Goal: Task Accomplishment & Management: Manage account settings

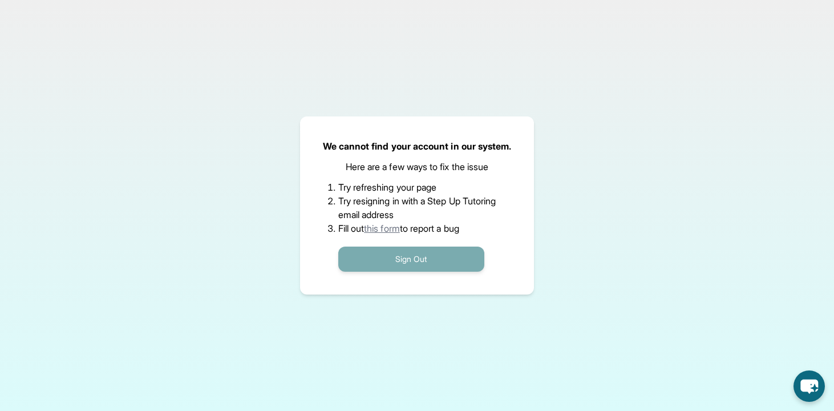
click at [436, 261] on button "Sign Out" at bounding box center [411, 258] width 146 height 25
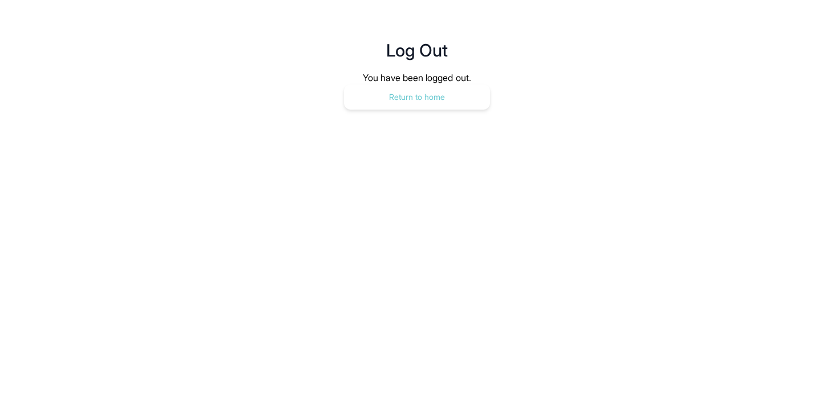
click at [418, 103] on button "Return to home" at bounding box center [417, 96] width 146 height 25
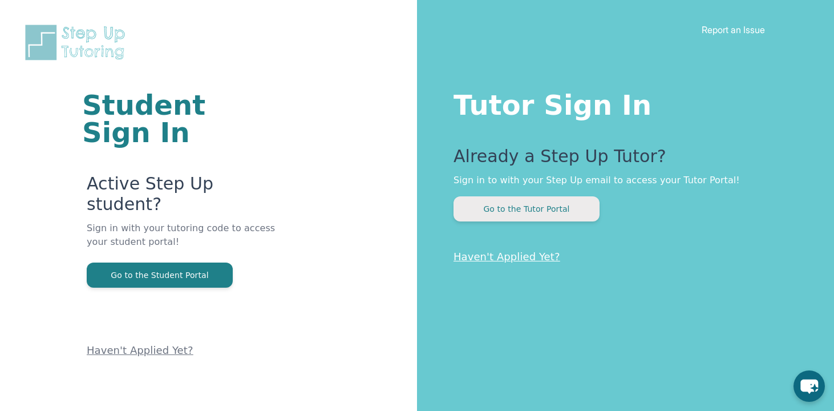
click at [516, 216] on button "Go to the Tutor Portal" at bounding box center [527, 208] width 146 height 25
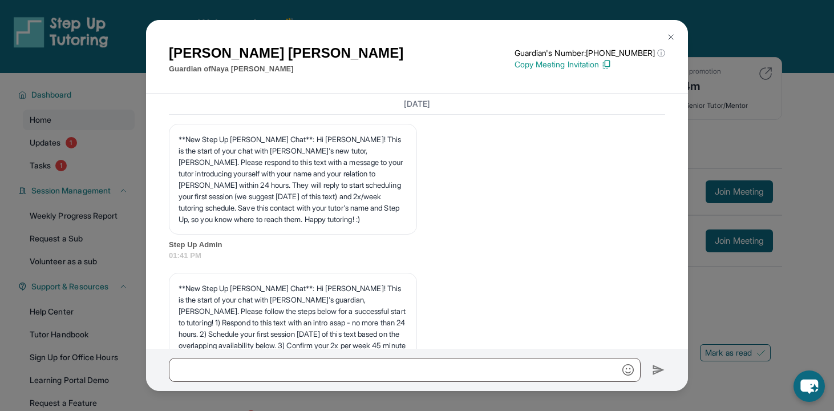
scroll to position [31581, 0]
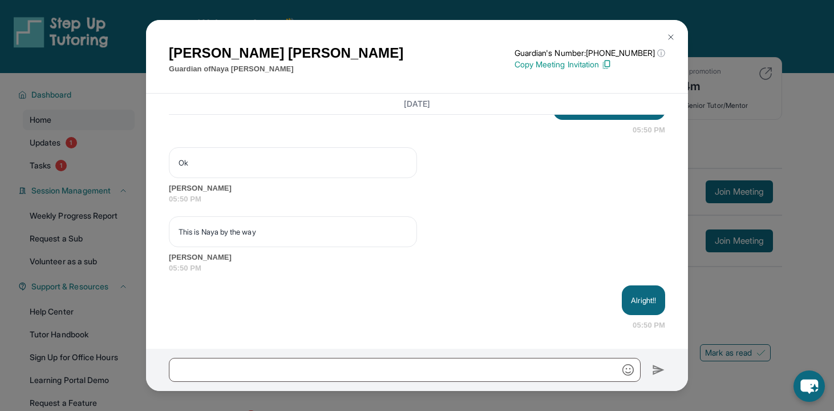
click at [672, 39] on img at bounding box center [670, 37] width 9 height 9
